Goal: Information Seeking & Learning: Learn about a topic

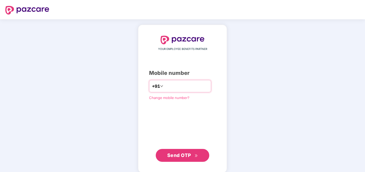
click at [171, 86] on input "number" at bounding box center [186, 86] width 44 height 9
type input "**********"
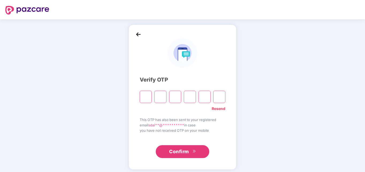
paste input "*"
type input "*"
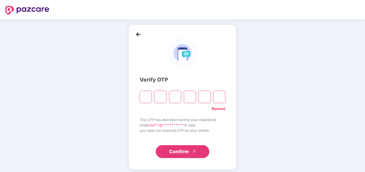
type input "*"
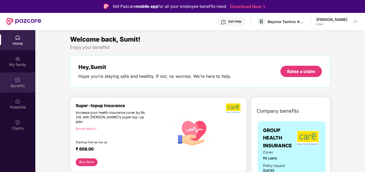
click at [23, 85] on div "Benefits" at bounding box center [17, 85] width 35 height 5
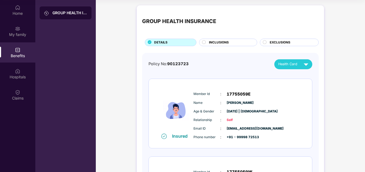
click at [224, 44] on span "INCLUSIONS" at bounding box center [219, 42] width 20 height 5
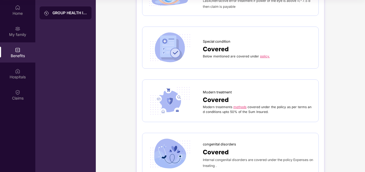
scroll to position [883, 0]
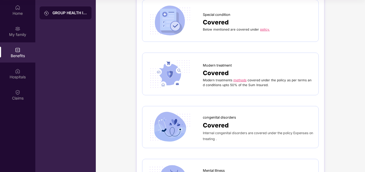
click at [263, 30] on link "policy." at bounding box center [265, 29] width 10 height 4
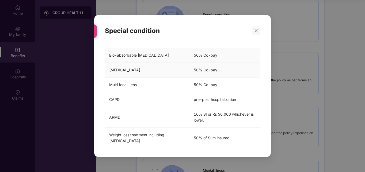
scroll to position [43, 0]
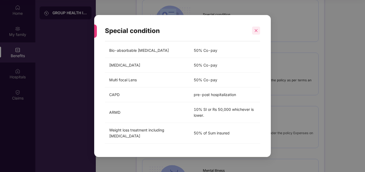
click at [255, 28] on div at bounding box center [256, 31] width 8 height 8
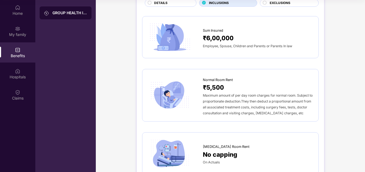
scroll to position [0, 0]
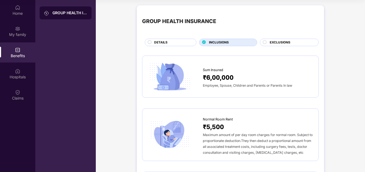
click at [278, 44] on span "EXCLUSIONS" at bounding box center [280, 42] width 21 height 5
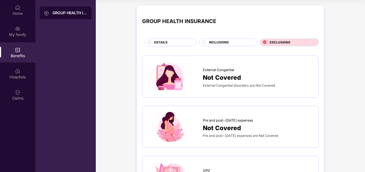
click at [60, 12] on div "GROUP HEALTH INSURANCE" at bounding box center [69, 12] width 35 height 5
click at [18, 31] on div "My family" at bounding box center [17, 31] width 35 height 20
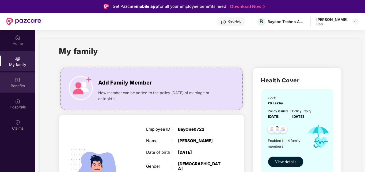
click at [20, 83] on div "Benefits" at bounding box center [17, 85] width 35 height 5
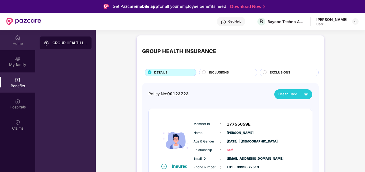
click at [18, 41] on div "Home" at bounding box center [17, 43] width 35 height 5
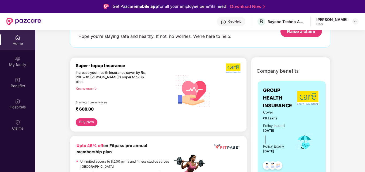
scroll to position [27, 0]
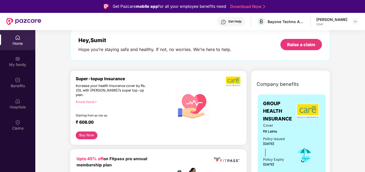
click at [80, 100] on div "Know more" at bounding box center [122, 102] width 93 height 4
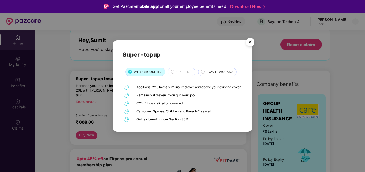
click at [181, 69] on span "BENEFITS" at bounding box center [182, 71] width 15 height 5
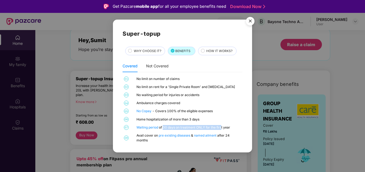
drag, startPoint x: 163, startPoint y: 127, endPoint x: 223, endPoint y: 124, distance: 59.5
click at [223, 124] on div "01 No limit on number of claims 02 No limit on rent for a 'Single Private Room'…" at bounding box center [183, 109] width 120 height 66
click at [176, 51] on span "BENEFITS" at bounding box center [182, 50] width 15 height 5
click at [204, 53] on div "HOW IT WORKS?" at bounding box center [219, 51] width 30 height 6
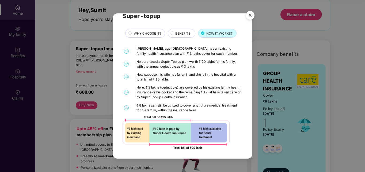
scroll to position [0, 0]
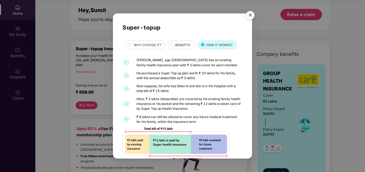
click at [150, 44] on span "WHY CHOOSE IT?" at bounding box center [148, 45] width 28 height 5
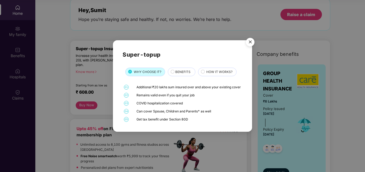
click at [249, 40] on img "Close" at bounding box center [250, 42] width 15 height 15
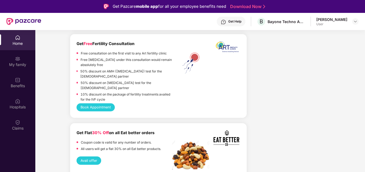
scroll to position [563, 0]
